Goal: Check status: Check status

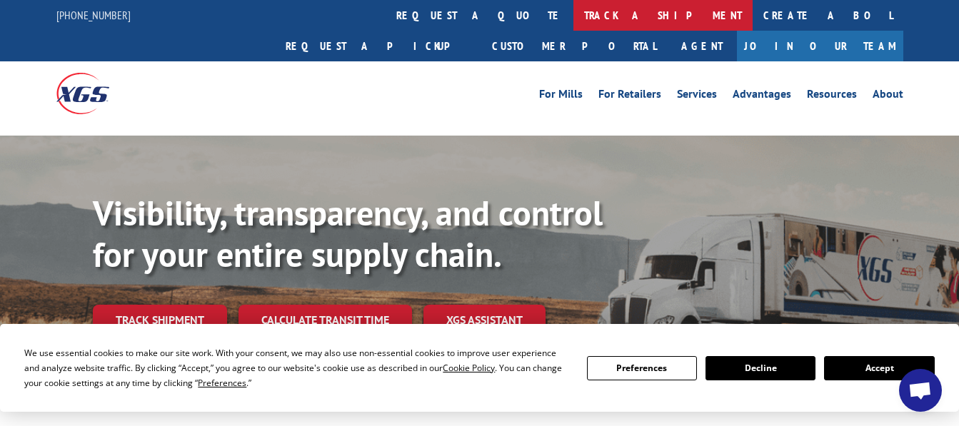
click at [573, 21] on link "track a shipment" at bounding box center [662, 15] width 179 height 31
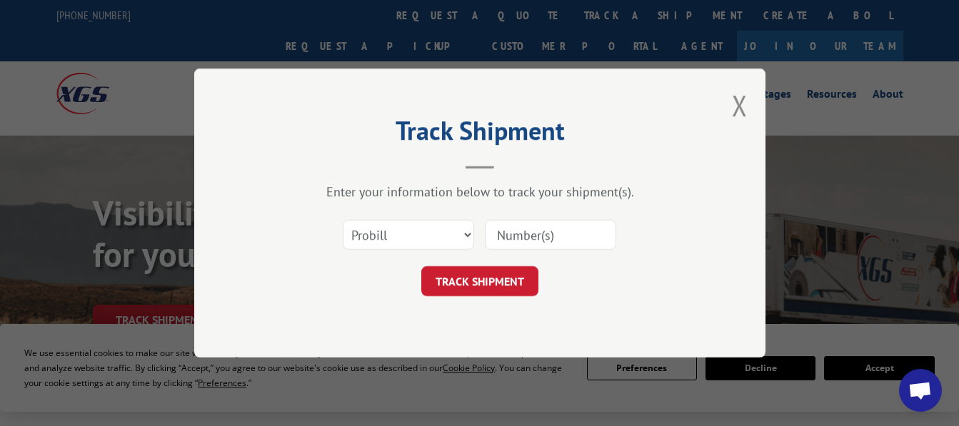
click at [540, 228] on input at bounding box center [550, 235] width 131 height 30
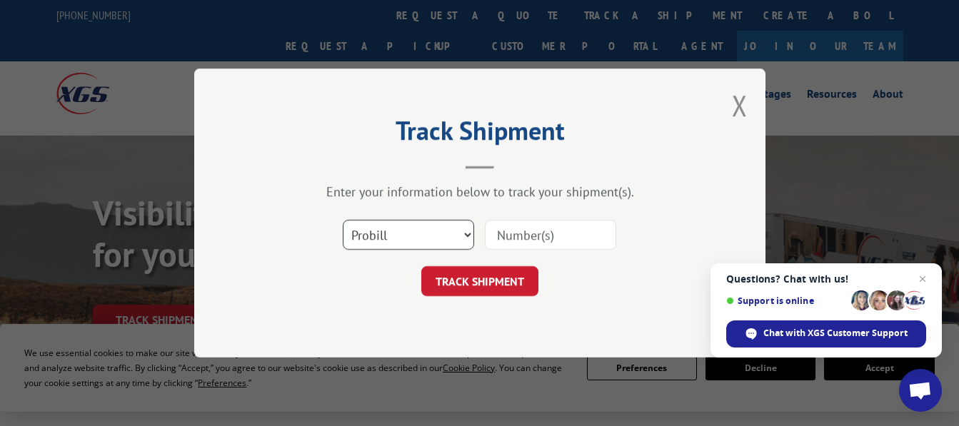
click at [459, 236] on select "Select category... Probill BOL PO" at bounding box center [408, 235] width 131 height 30
select select "bol"
click at [343, 220] on select "Select category... Probill BOL PO" at bounding box center [408, 235] width 131 height 30
click at [548, 236] on input at bounding box center [550, 235] width 131 height 30
type input "3394524"
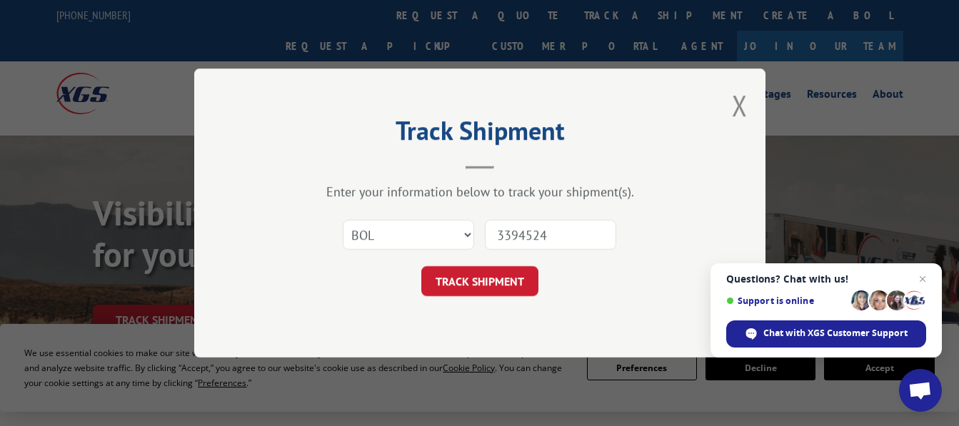
click button "TRACK SHIPMENT" at bounding box center [479, 281] width 117 height 30
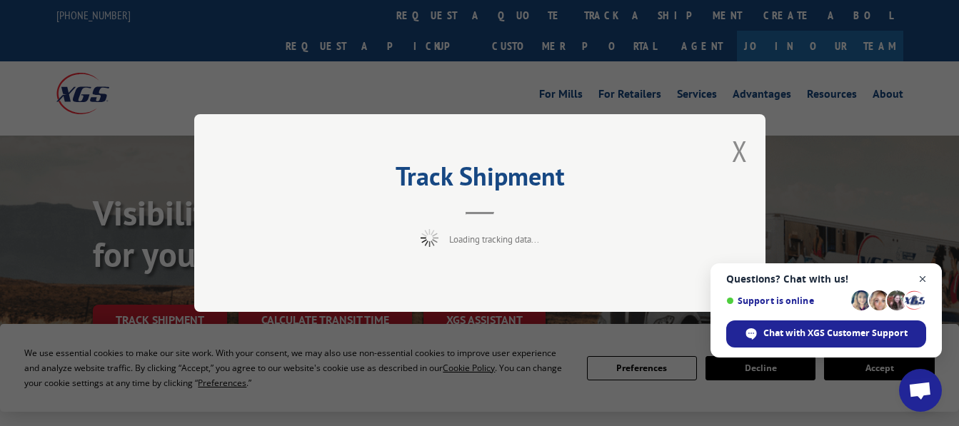
click at [922, 276] on span "Close chat" at bounding box center [923, 280] width 18 height 18
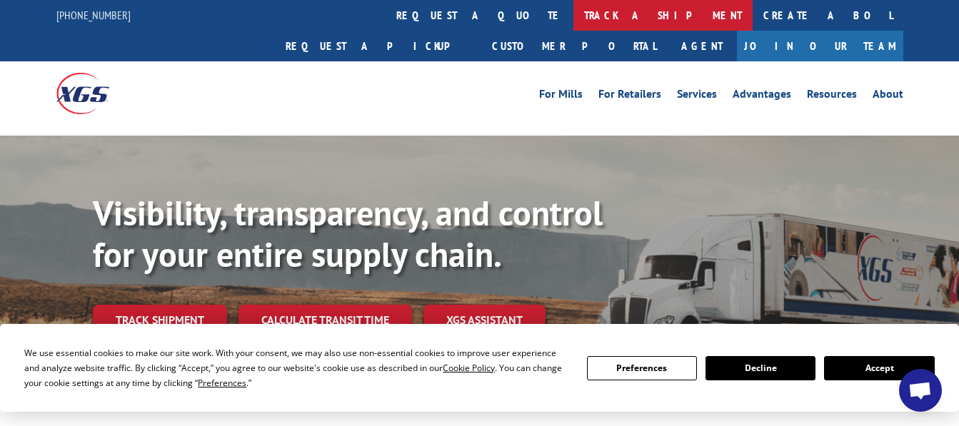
click at [573, 16] on link "track a shipment" at bounding box center [662, 15] width 179 height 31
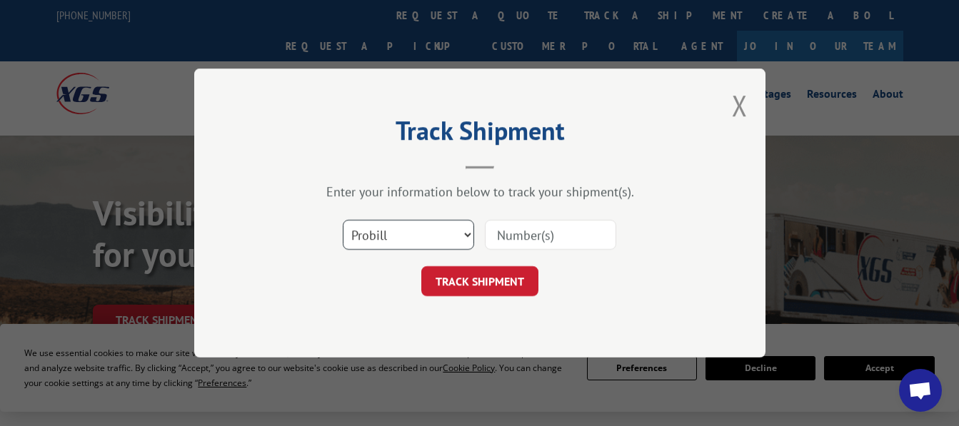
click at [459, 227] on select "Select category... Probill BOL PO" at bounding box center [408, 235] width 131 height 30
select select "bol"
click at [343, 220] on select "Select category... Probill BOL PO" at bounding box center [408, 235] width 131 height 30
click at [535, 243] on input at bounding box center [550, 235] width 131 height 30
paste input "B/L# 3394524"
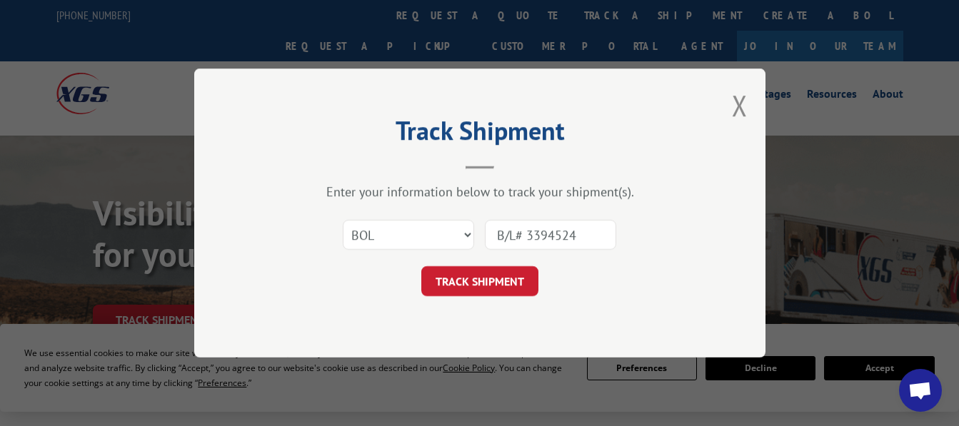
click at [530, 233] on input "B/L# 3394524" at bounding box center [550, 235] width 131 height 30
type input "3394524"
click button "TRACK SHIPMENT" at bounding box center [479, 281] width 117 height 30
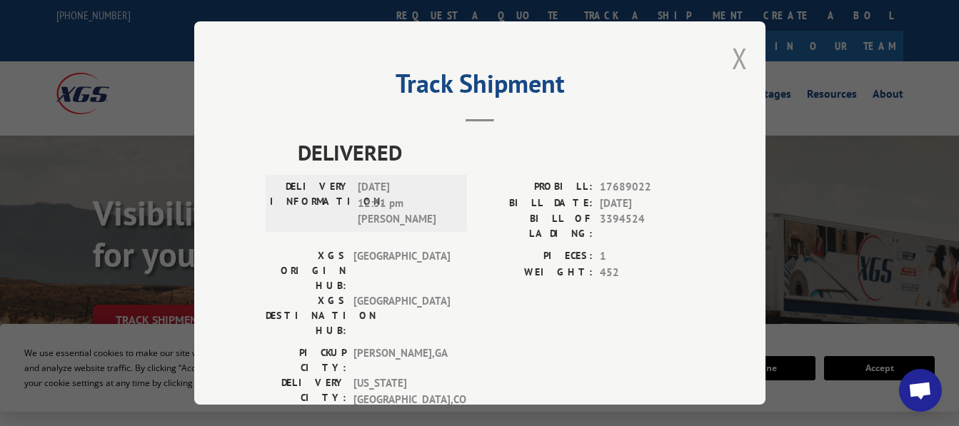
click at [732, 58] on button "Close modal" at bounding box center [740, 58] width 16 height 38
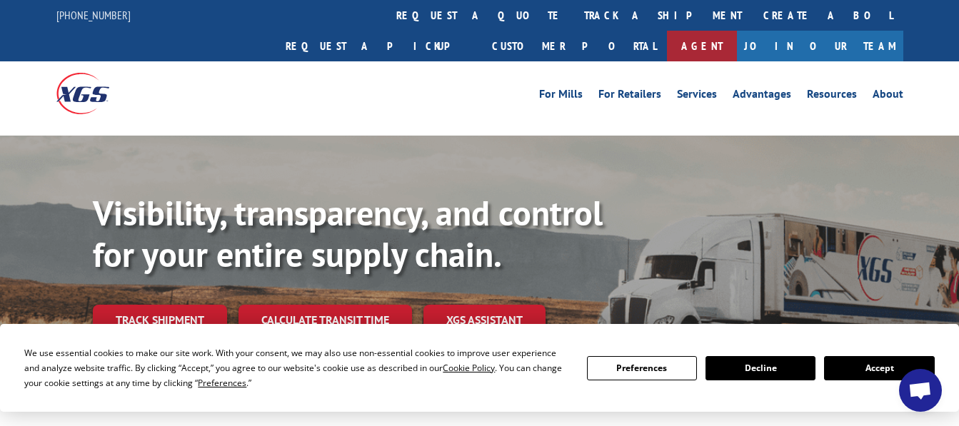
click at [737, 31] on link "Agent" at bounding box center [702, 46] width 70 height 31
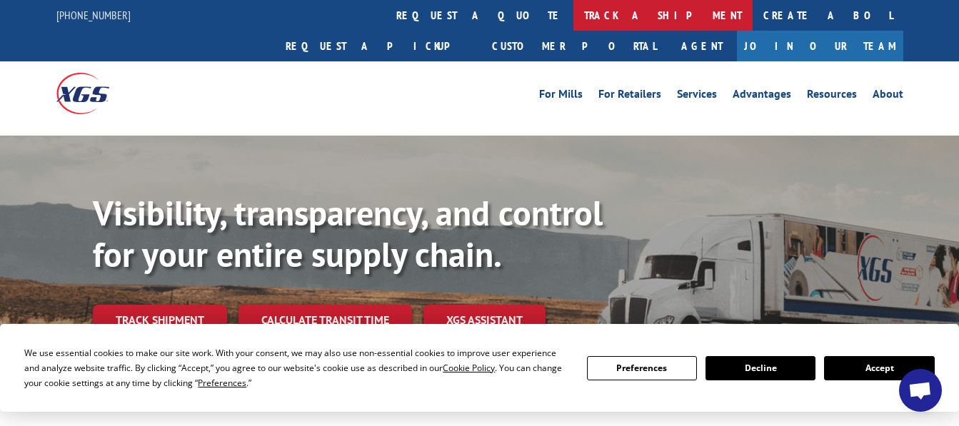
click at [573, 6] on link "track a shipment" at bounding box center [662, 15] width 179 height 31
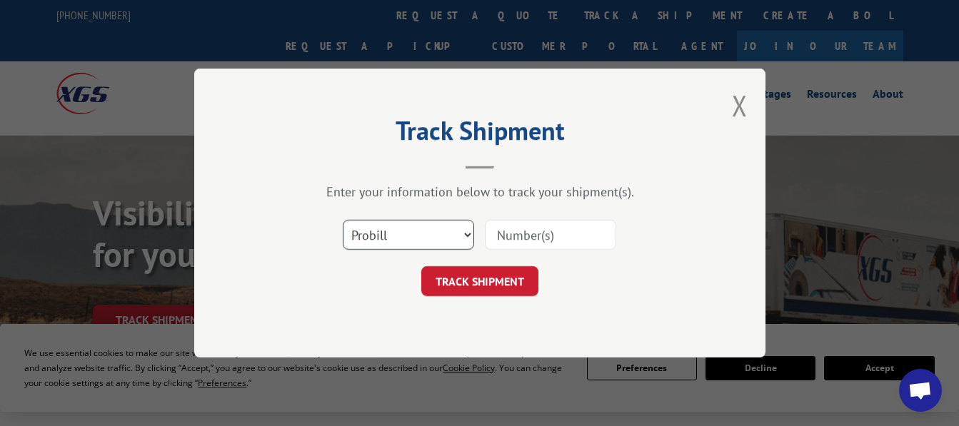
click at [415, 231] on select "Select category... Probill BOL PO" at bounding box center [408, 235] width 131 height 30
select select "bol"
click at [343, 220] on select "Select category... Probill BOL PO" at bounding box center [408, 235] width 131 height 30
click at [565, 234] on input at bounding box center [550, 235] width 131 height 30
paste input "B/L# 3394524"
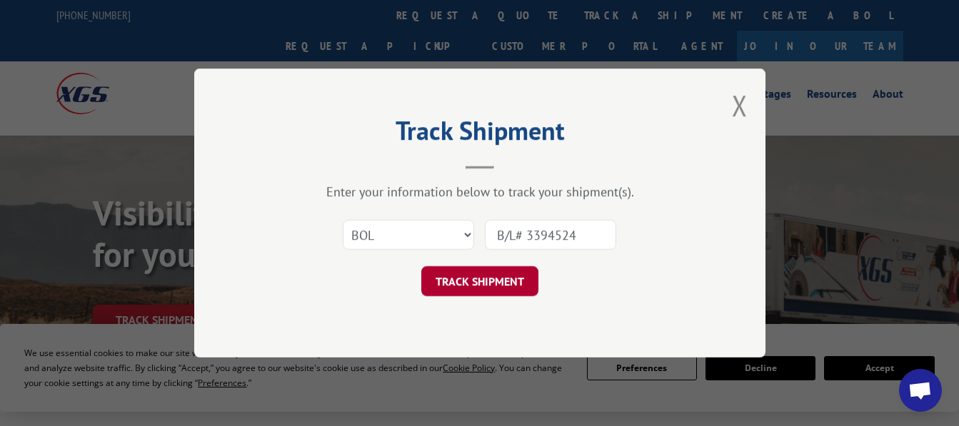
type input "B/L# 3394524"
click at [515, 275] on button "TRACK SHIPMENT" at bounding box center [479, 281] width 117 height 30
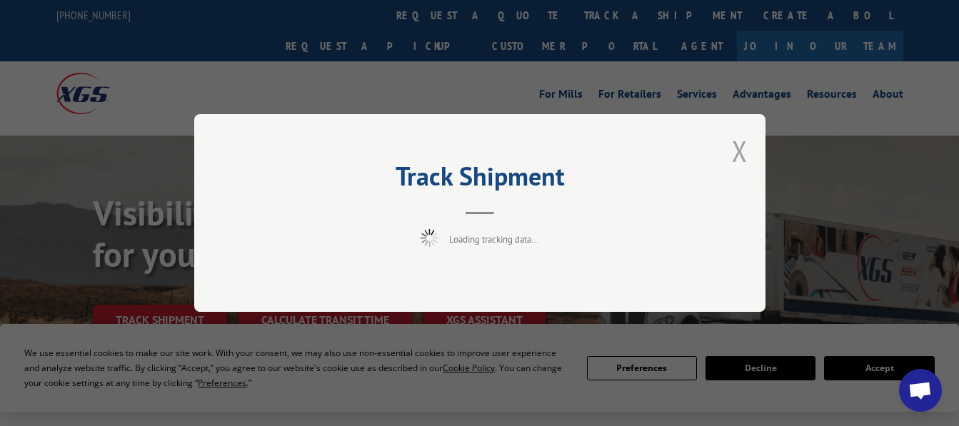
click at [732, 153] on div "Track Shipment Loading tracking data..." at bounding box center [479, 213] width 571 height 198
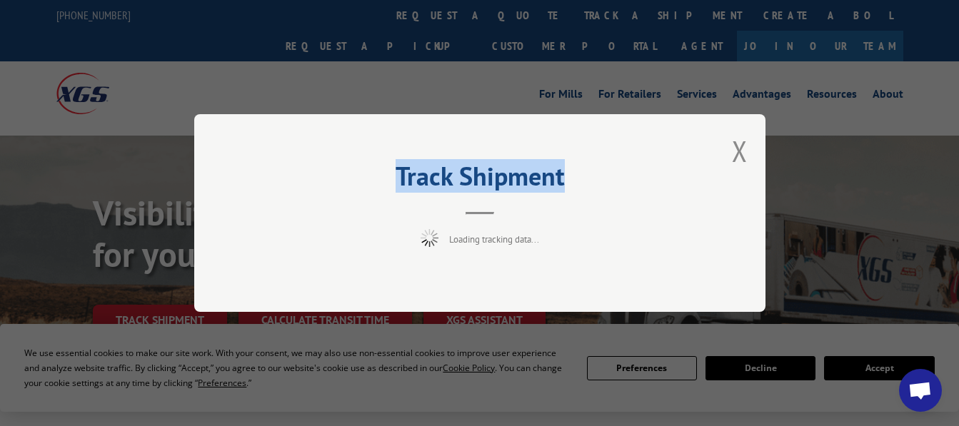
drag, startPoint x: 732, startPoint y: 153, endPoint x: 742, endPoint y: 152, distance: 9.4
click at [742, 152] on button "Close modal" at bounding box center [740, 151] width 16 height 38
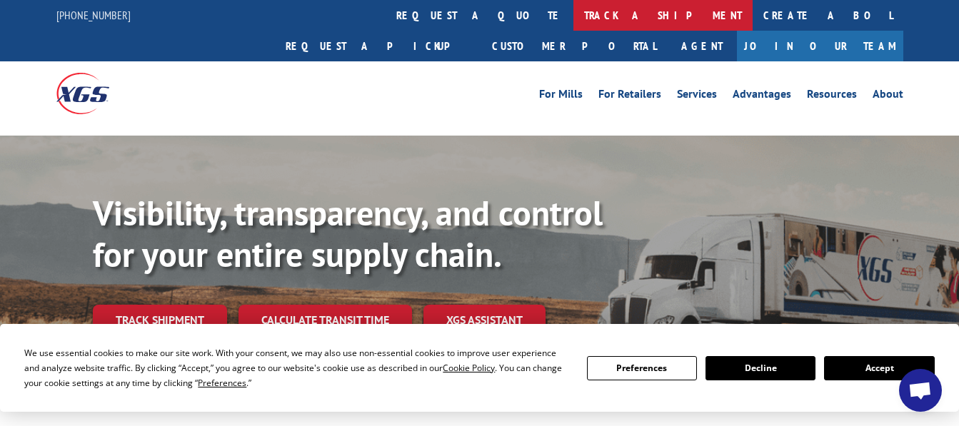
click at [573, 4] on link "track a shipment" at bounding box center [662, 15] width 179 height 31
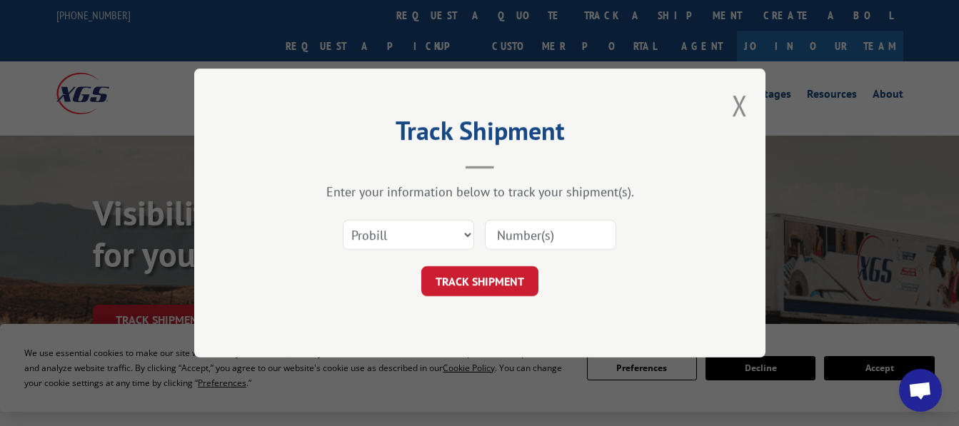
click at [556, 239] on input at bounding box center [550, 235] width 131 height 30
paste input "B/L# 3394524"
paste input
type input "3394524"
click button "TRACK SHIPMENT" at bounding box center [479, 281] width 117 height 30
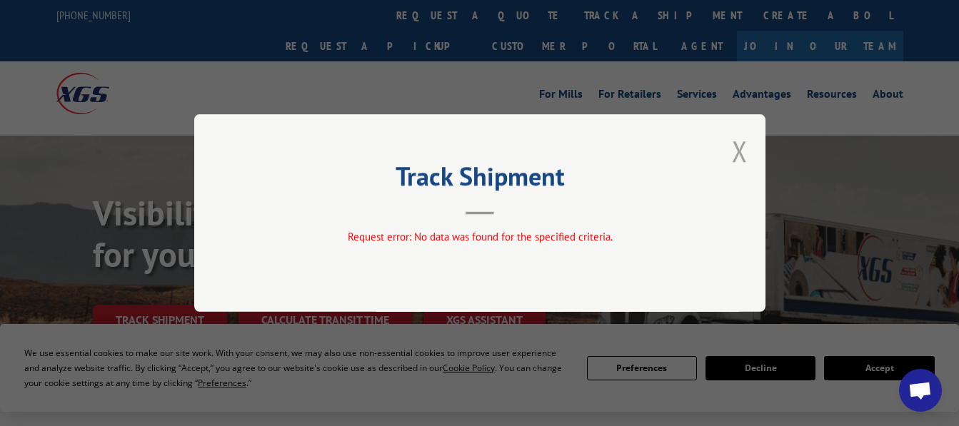
click at [742, 154] on button "Close modal" at bounding box center [740, 151] width 16 height 38
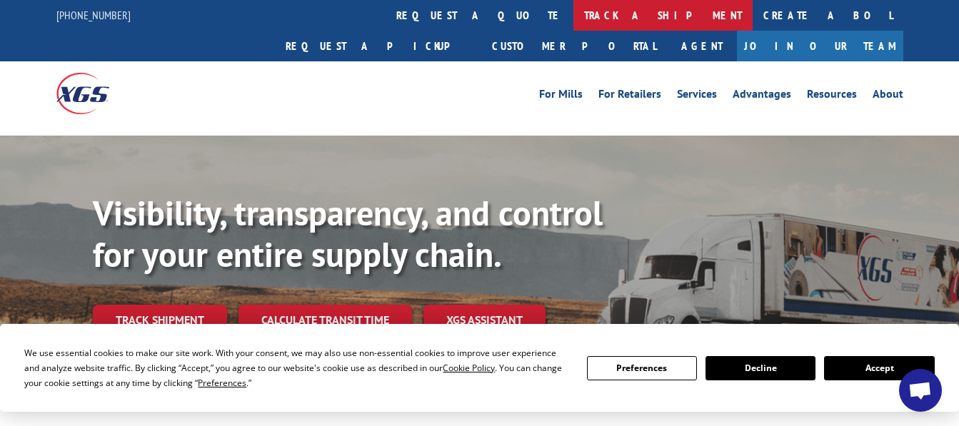
click at [573, 10] on link "track a shipment" at bounding box center [662, 15] width 179 height 31
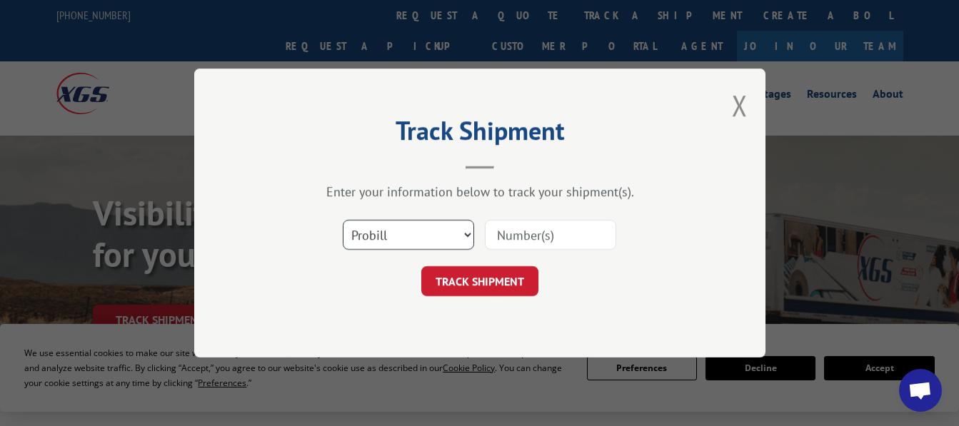
click at [467, 236] on select "Select category... Probill BOL PO" at bounding box center [408, 235] width 131 height 30
select select "bol"
click at [343, 220] on select "Select category... Probill BOL PO" at bounding box center [408, 235] width 131 height 30
click at [530, 231] on input at bounding box center [550, 235] width 131 height 30
type input "3394524"
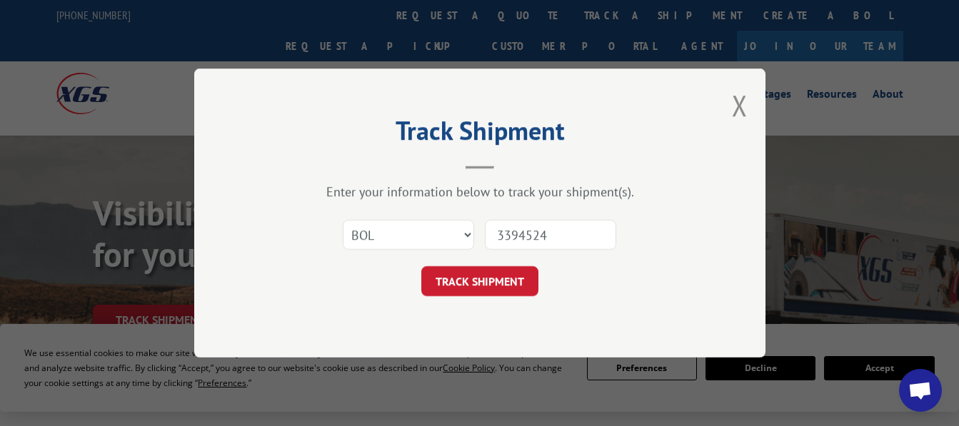
click button "TRACK SHIPMENT" at bounding box center [479, 281] width 117 height 30
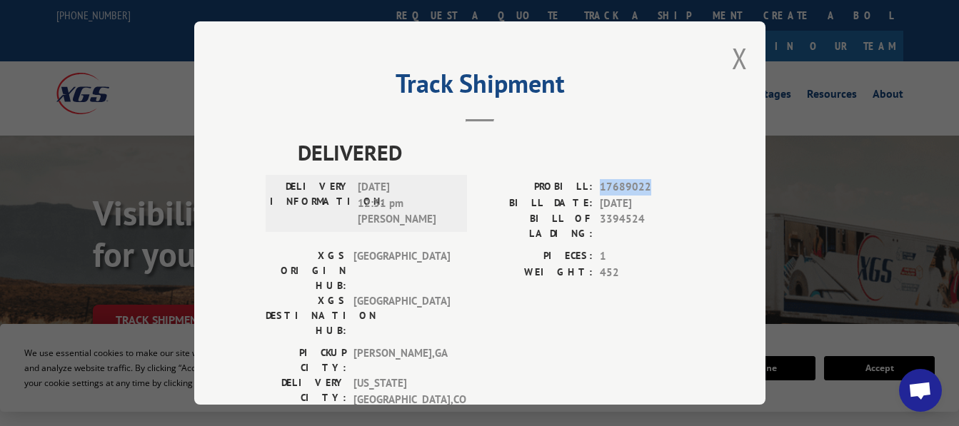
drag, startPoint x: 641, startPoint y: 181, endPoint x: 595, endPoint y: 174, distance: 46.1
click at [600, 179] on span "17689022" at bounding box center [647, 187] width 94 height 16
copy span "17689022"
click at [732, 52] on button "Close modal" at bounding box center [740, 58] width 16 height 38
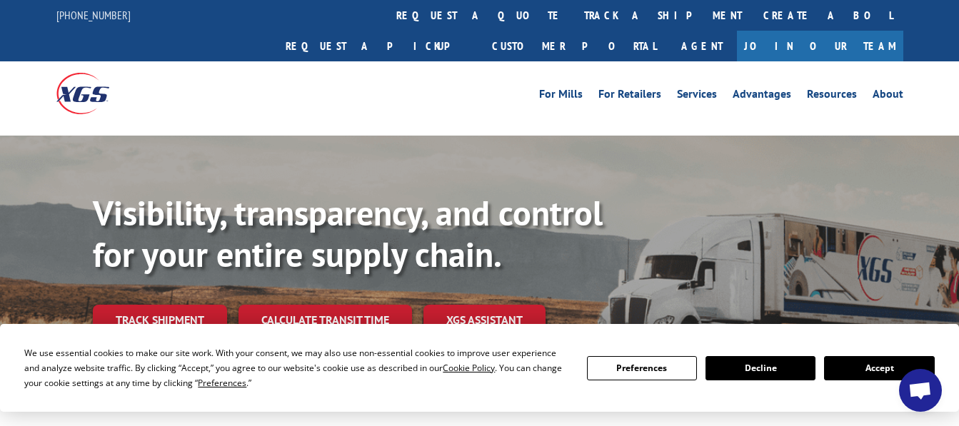
click at [924, 398] on span "Open chat" at bounding box center [920, 392] width 24 height 20
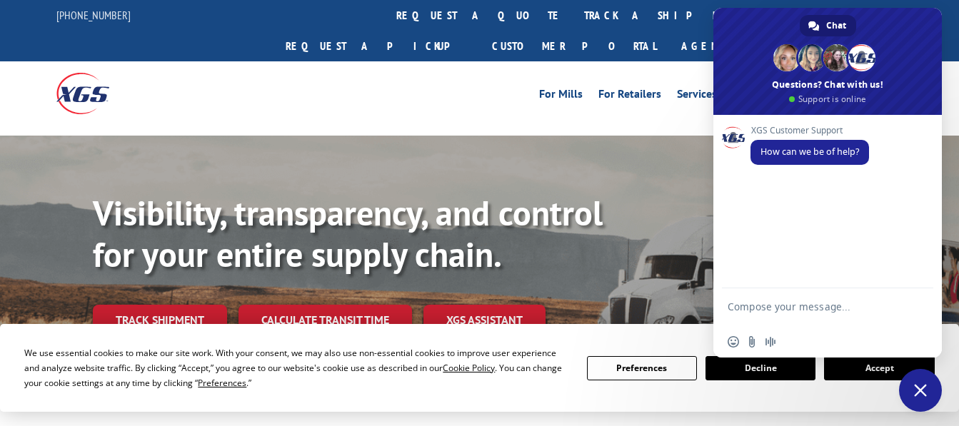
click at [792, 308] on textarea "Compose your message..." at bounding box center [811, 314] width 168 height 26
type textarea "can i get a POD"
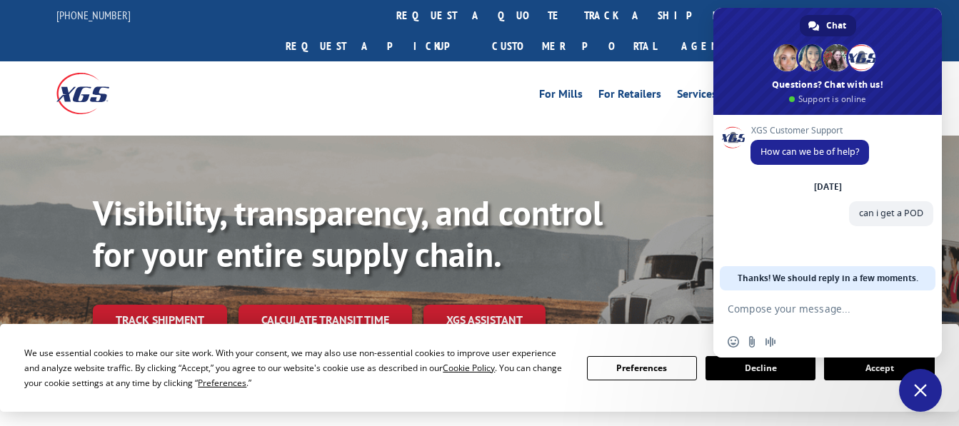
paste textarea "17689022"
type textarea "17689022"
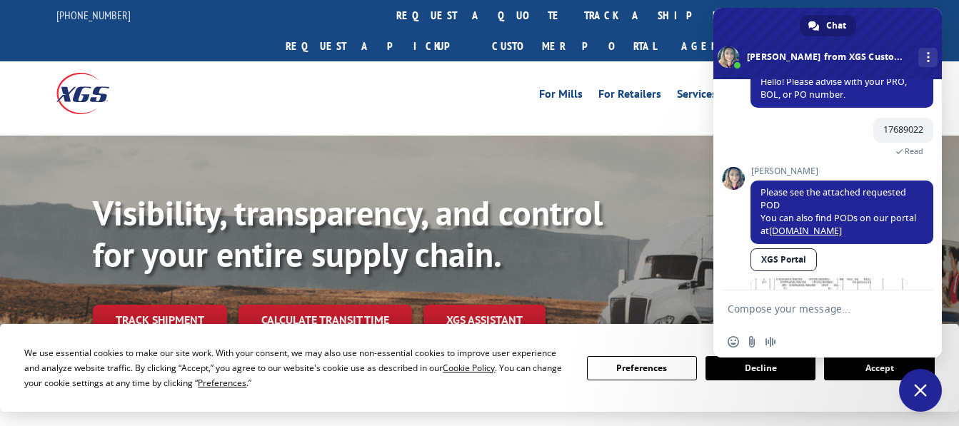
scroll to position [235, 0]
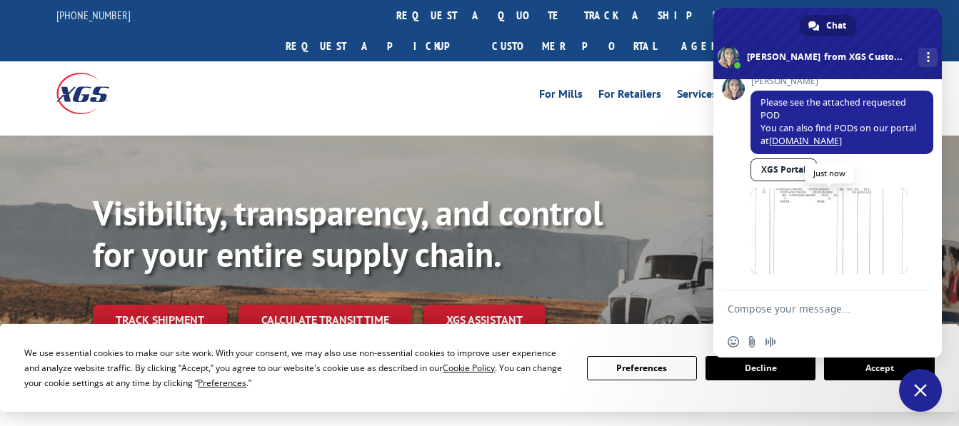
click at [823, 230] on span at bounding box center [828, 231] width 157 height 86
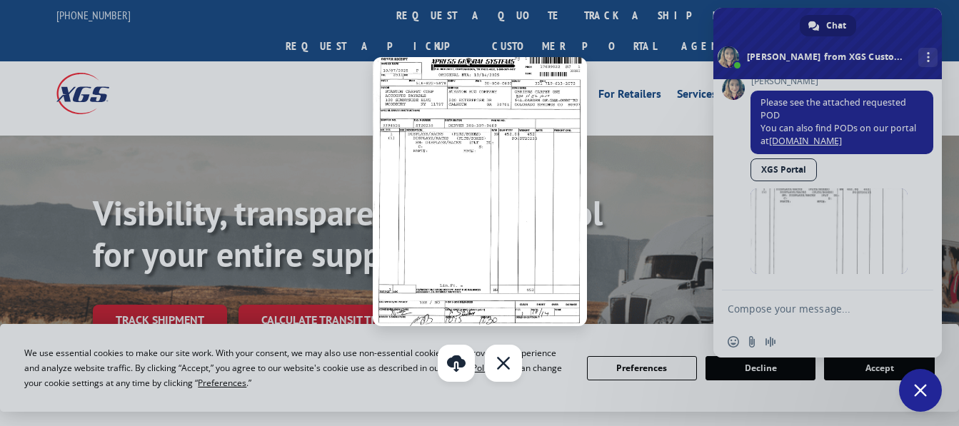
click at [869, 232] on div at bounding box center [479, 213] width 959 height 426
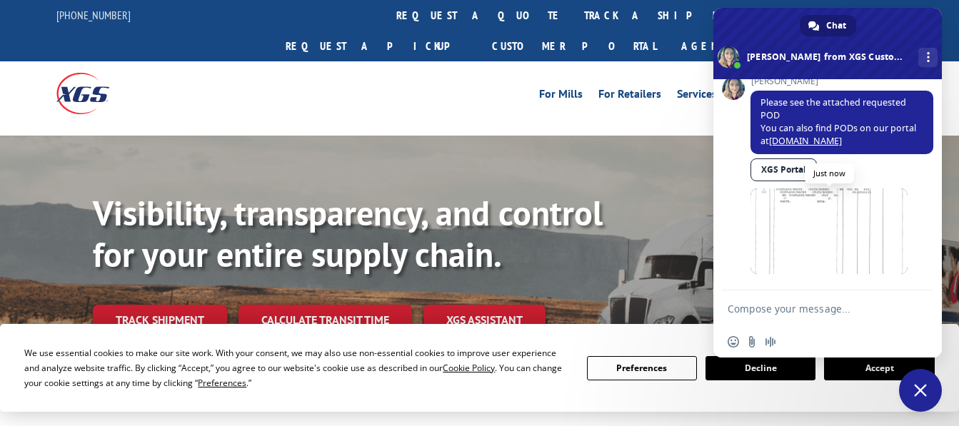
drag, startPoint x: 872, startPoint y: 254, endPoint x: 751, endPoint y: 205, distance: 130.3
click at [751, 205] on span at bounding box center [828, 231] width 157 height 86
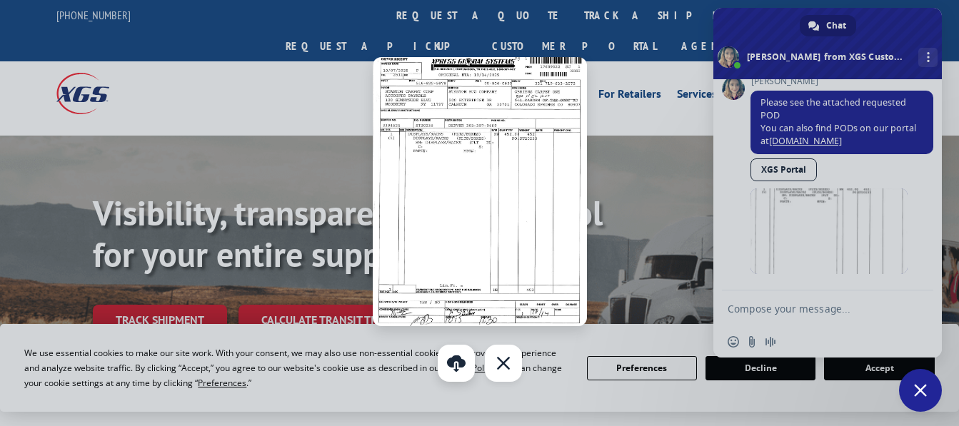
click at [459, 362] on link "Download" at bounding box center [456, 363] width 37 height 37
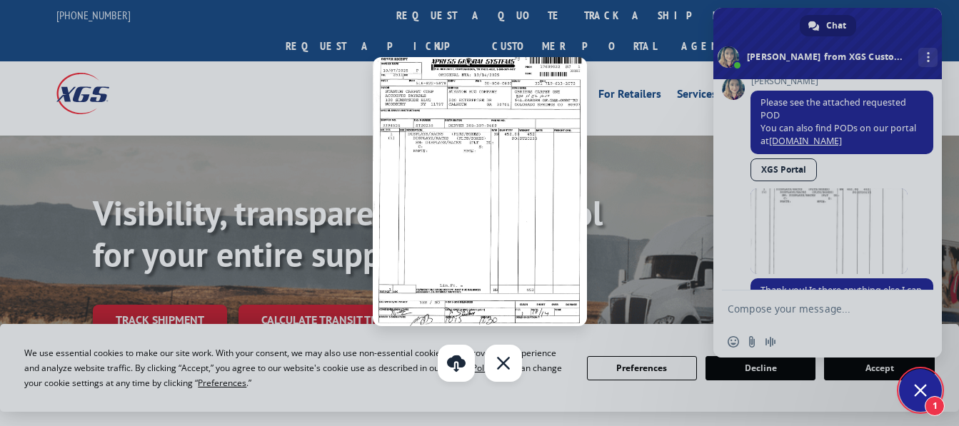
scroll to position [277, 0]
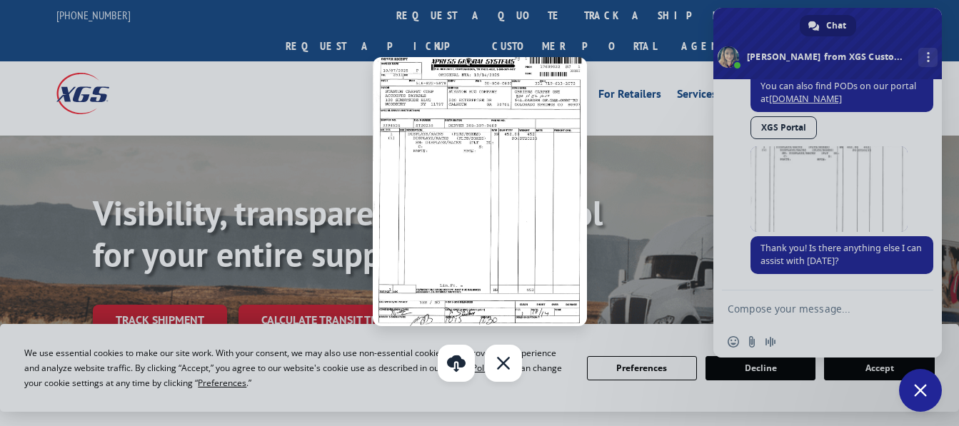
click at [647, 196] on div at bounding box center [479, 213] width 959 height 426
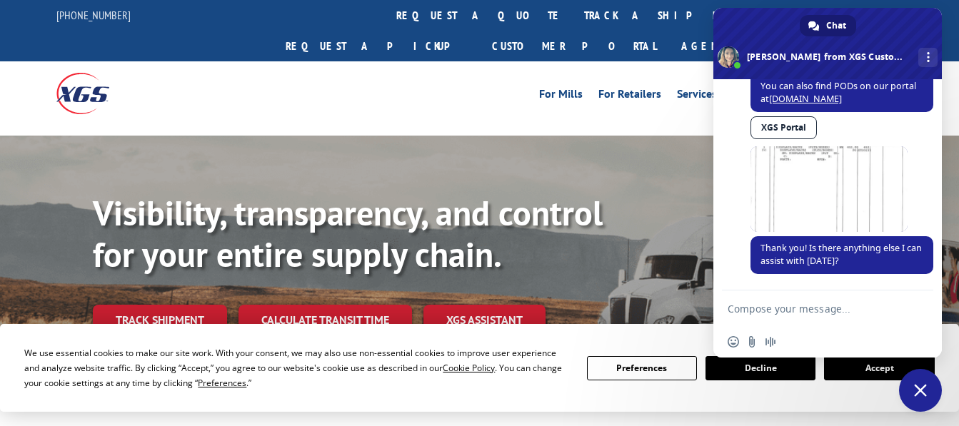
click at [914, 22] on span at bounding box center [827, 43] width 228 height 71
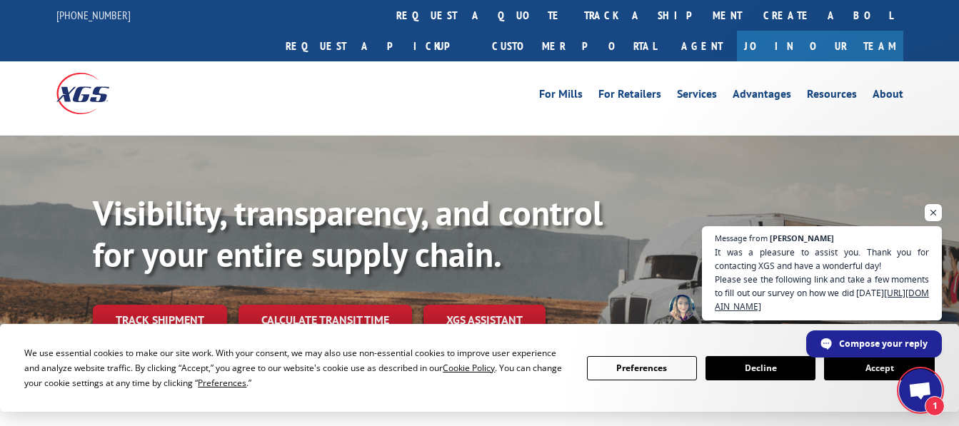
scroll to position [383, 0]
